Goal: Task Accomplishment & Management: Manage account settings

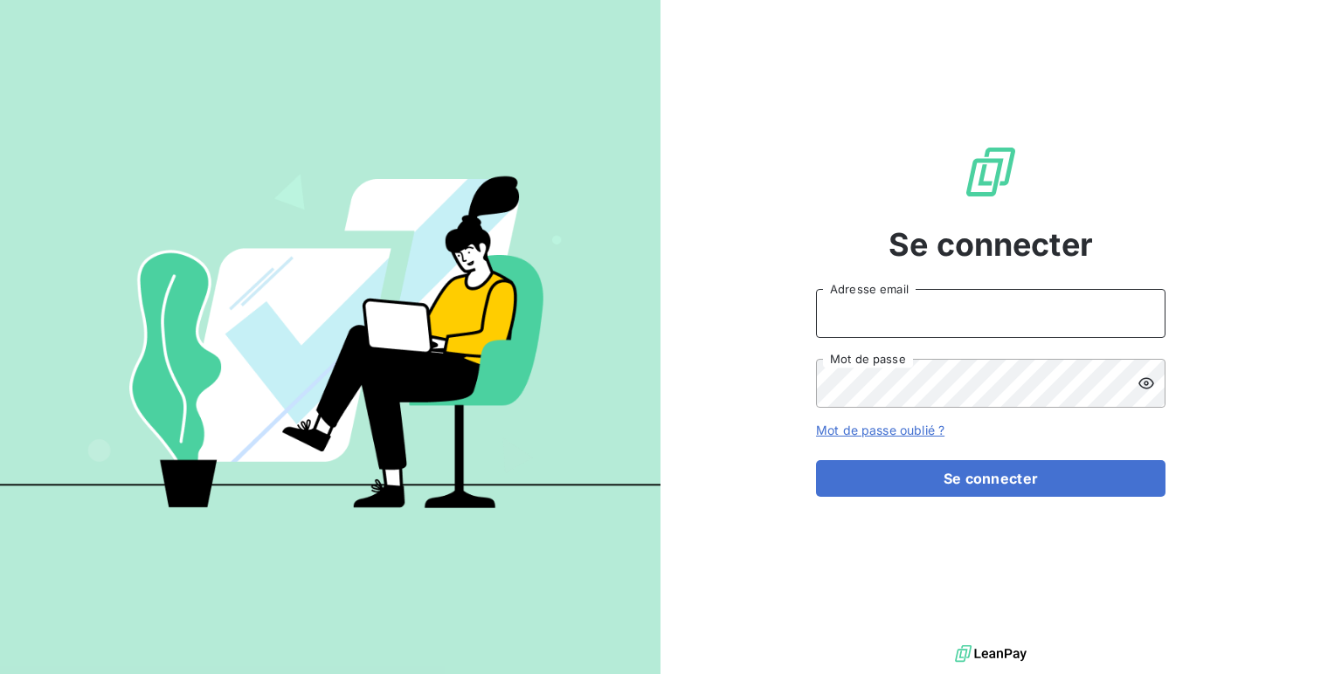
click at [861, 319] on input "Adresse email" at bounding box center [990, 313] width 349 height 49
type input "admin@skilleos"
click at [816, 460] on button "Se connecter" at bounding box center [990, 478] width 349 height 37
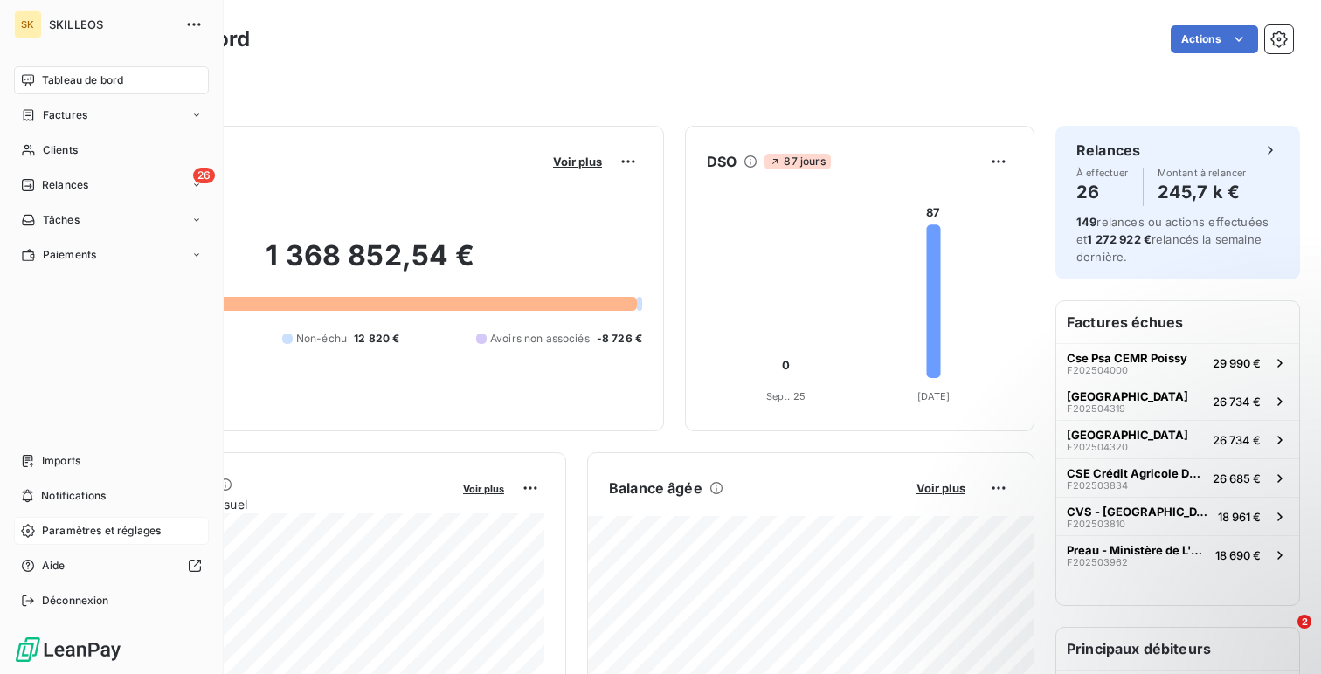
click at [44, 523] on span "Paramètres et réglages" at bounding box center [101, 531] width 119 height 16
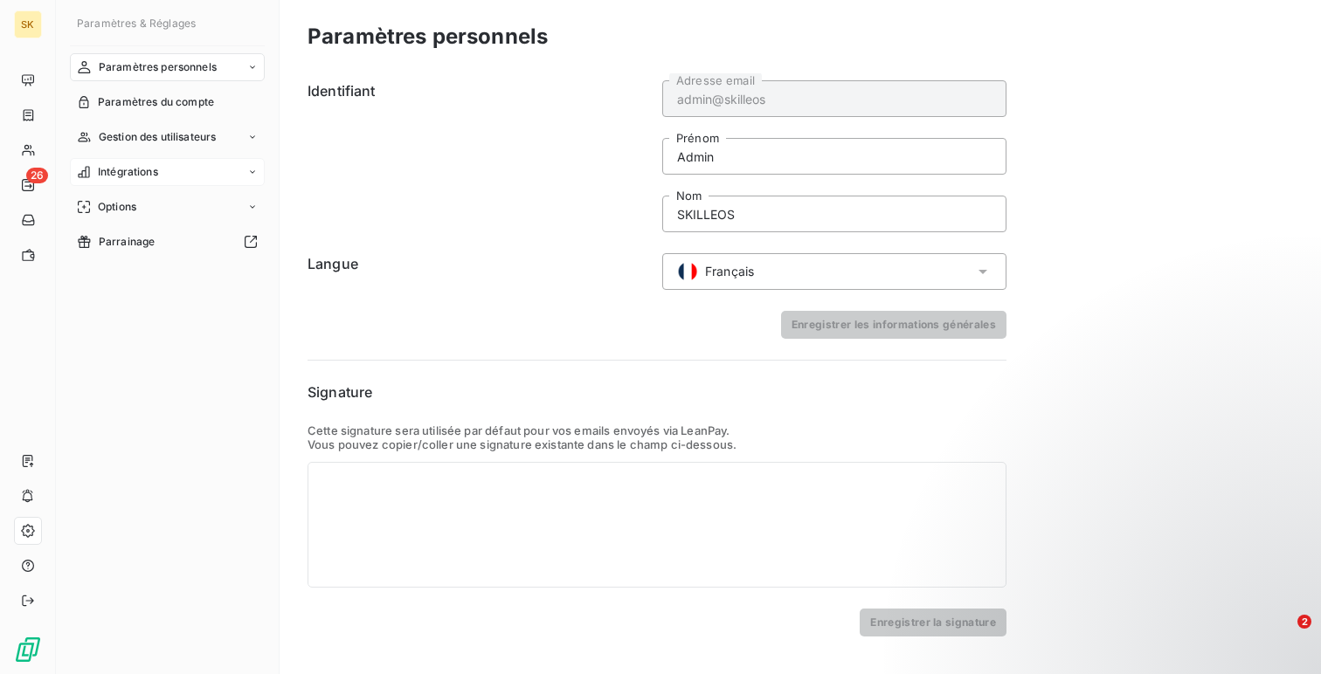
click at [160, 159] on div "Intégrations" at bounding box center [167, 172] width 195 height 28
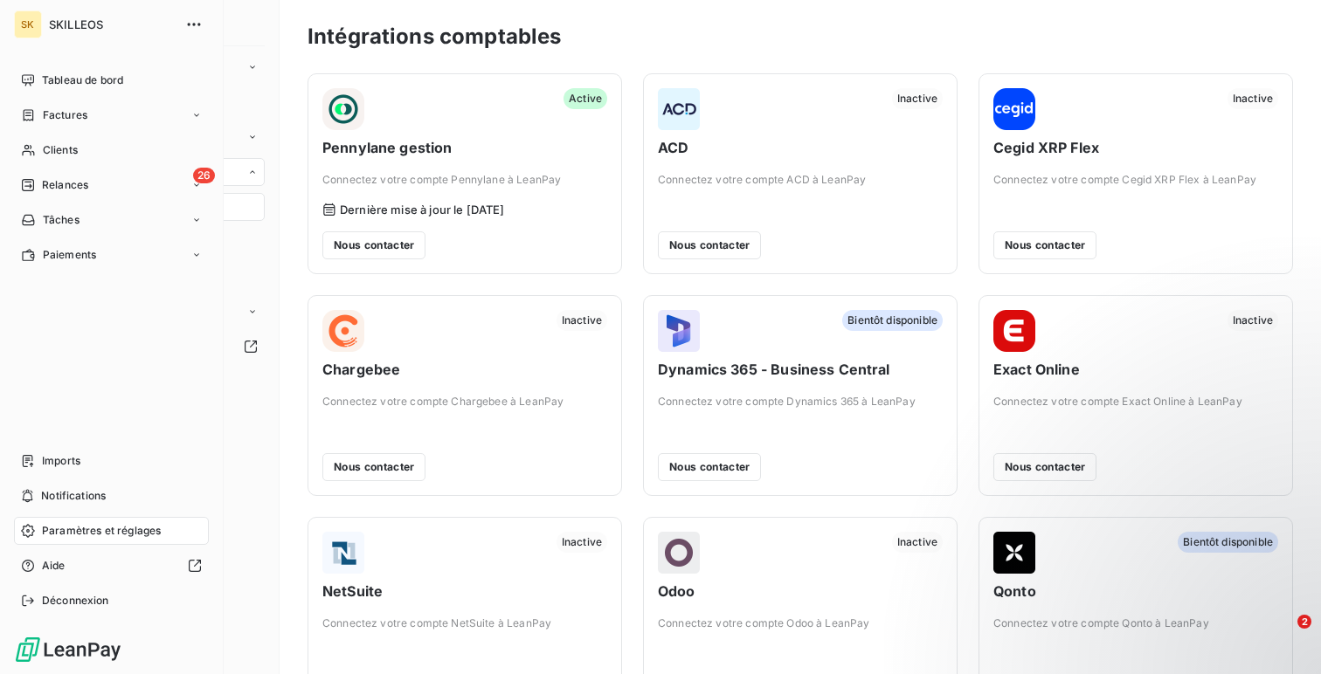
click at [43, 76] on span "Tableau de bord" at bounding box center [82, 81] width 81 height 16
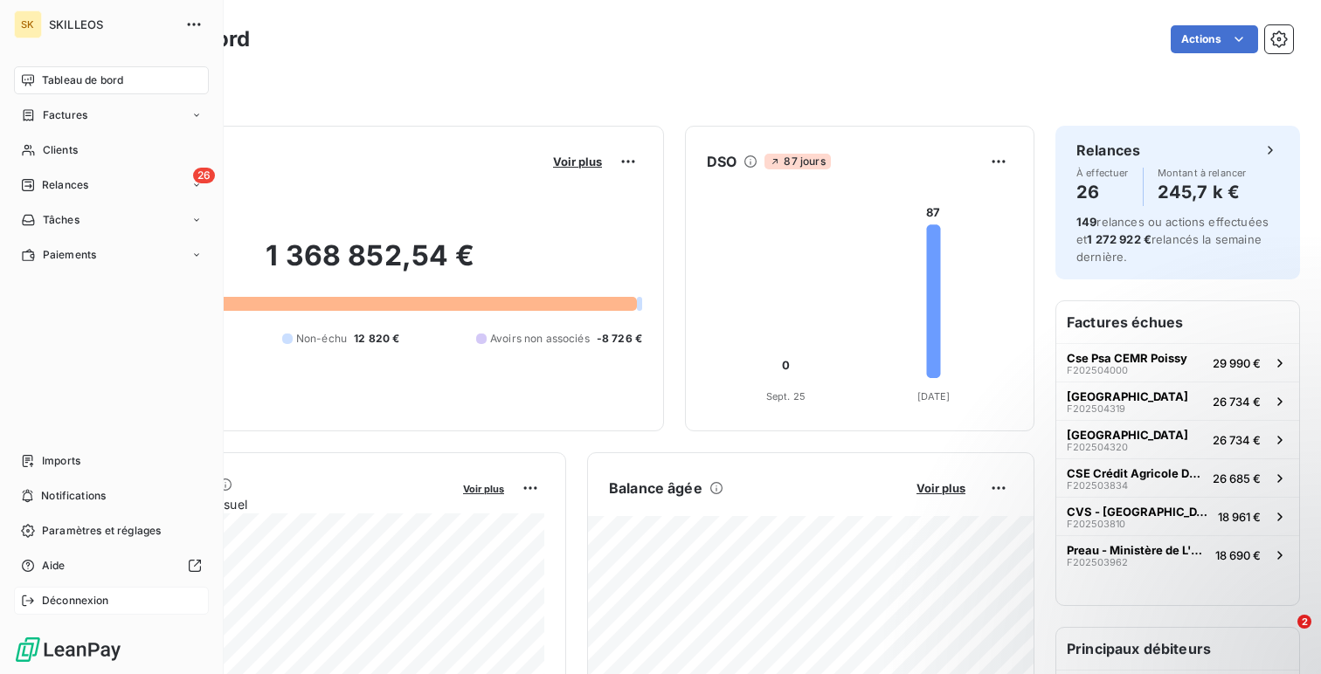
click at [81, 593] on span "Déconnexion" at bounding box center [75, 601] width 67 height 16
